Goal: Check status

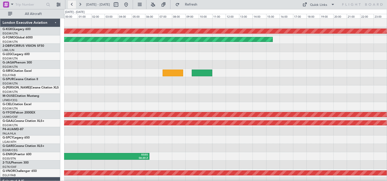
click at [73, 5] on button at bounding box center [72, 5] width 8 height 8
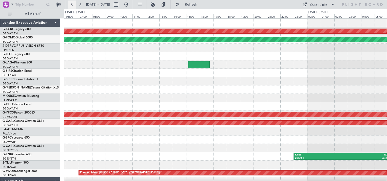
click at [73, 5] on button at bounding box center [72, 5] width 8 height 8
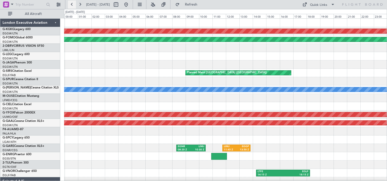
click at [73, 5] on button at bounding box center [72, 5] width 8 height 8
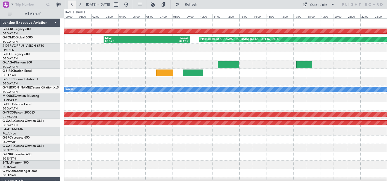
click at [73, 5] on button at bounding box center [72, 5] width 8 height 8
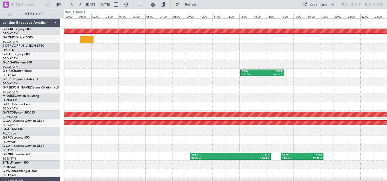
scroll to position [63, 0]
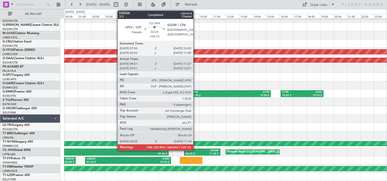
click at [195, 150] on div "LPCS" at bounding box center [194, 151] width 16 height 4
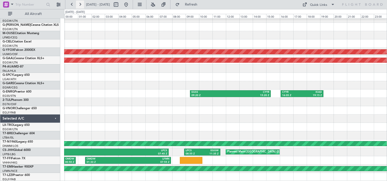
click at [82, 4] on button at bounding box center [80, 5] width 8 height 8
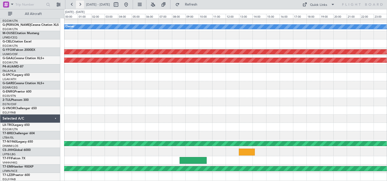
click at [82, 4] on button at bounding box center [80, 5] width 8 height 8
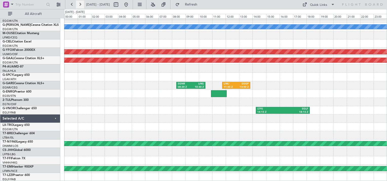
click at [82, 4] on button at bounding box center [80, 5] width 8 height 8
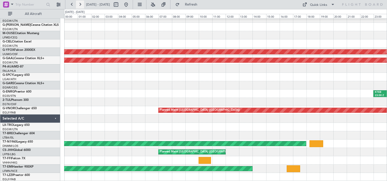
click at [82, 4] on button at bounding box center [80, 5] width 8 height 8
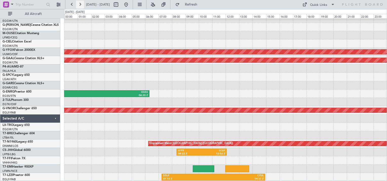
click at [82, 4] on button at bounding box center [80, 5] width 8 height 8
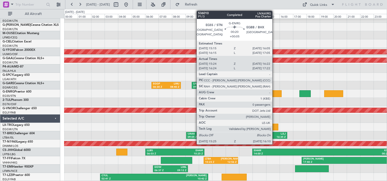
click at [274, 92] on div at bounding box center [276, 93] width 10 height 7
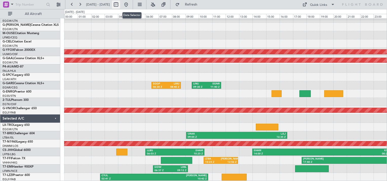
click at [120, 4] on button at bounding box center [116, 5] width 8 height 8
select select "9"
select select "2025"
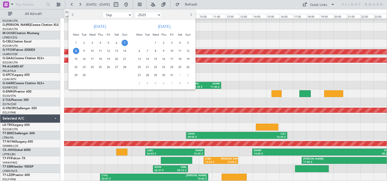
click at [71, 15] on button "Previous month" at bounding box center [73, 15] width 6 height 8
select select "7"
click at [92, 73] on span "30" at bounding box center [92, 75] width 6 height 6
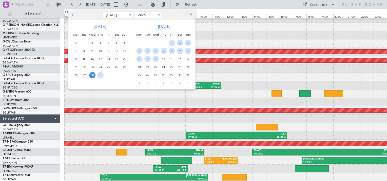
click at [92, 73] on span "30" at bounding box center [92, 75] width 6 height 6
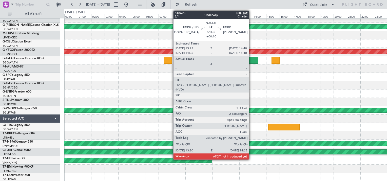
click at [251, 58] on div at bounding box center [251, 60] width 15 height 7
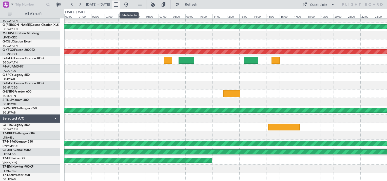
click at [120, 3] on button at bounding box center [116, 5] width 8 height 8
select select "7"
select select "2025"
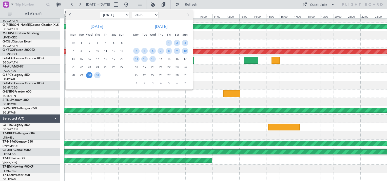
click at [187, 15] on span "Next month" at bounding box center [187, 14] width 3 height 3
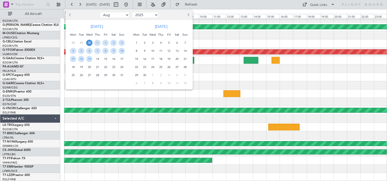
click at [152, 51] on span "10" at bounding box center [152, 51] width 6 height 6
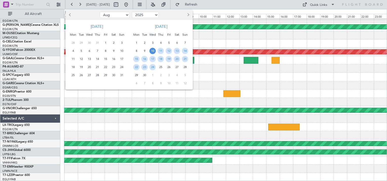
click at [152, 51] on span "10" at bounding box center [152, 51] width 6 height 6
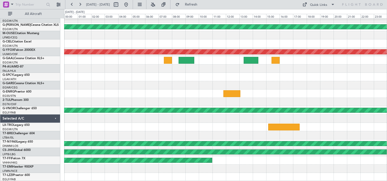
select select "9"
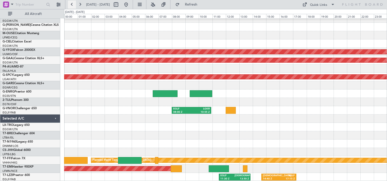
click at [74, 4] on button at bounding box center [72, 5] width 8 height 8
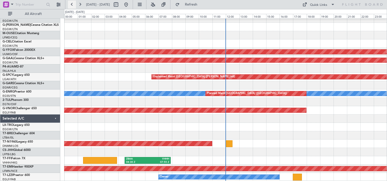
click at [74, 4] on button at bounding box center [72, 5] width 8 height 8
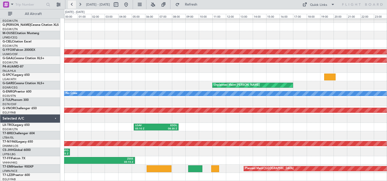
click at [69, 4] on button at bounding box center [72, 5] width 8 height 8
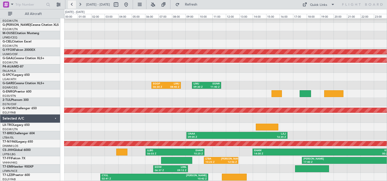
click at [72, 5] on button at bounding box center [72, 5] width 8 height 8
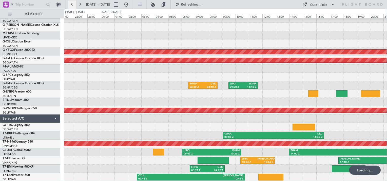
click at [72, 5] on button at bounding box center [72, 5] width 8 height 8
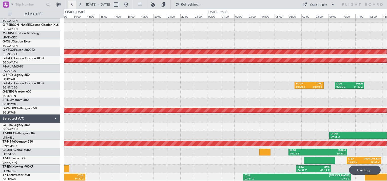
click at [72, 5] on button at bounding box center [72, 5] width 8 height 8
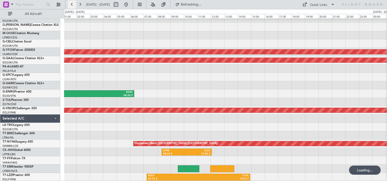
click at [72, 5] on button at bounding box center [72, 5] width 8 height 8
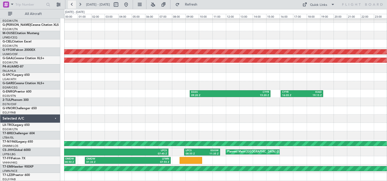
click at [72, 5] on button at bounding box center [72, 5] width 8 height 8
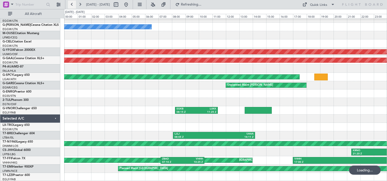
click at [72, 5] on button at bounding box center [72, 5] width 8 height 8
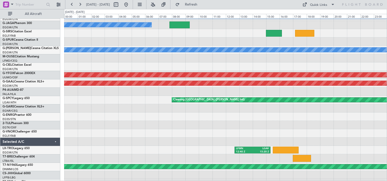
scroll to position [32, 0]
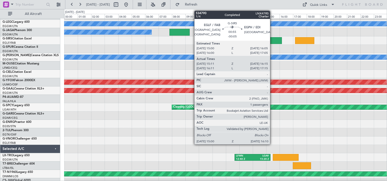
click at [272, 41] on div at bounding box center [274, 40] width 16 height 7
